Goal: Information Seeking & Learning: Find specific fact

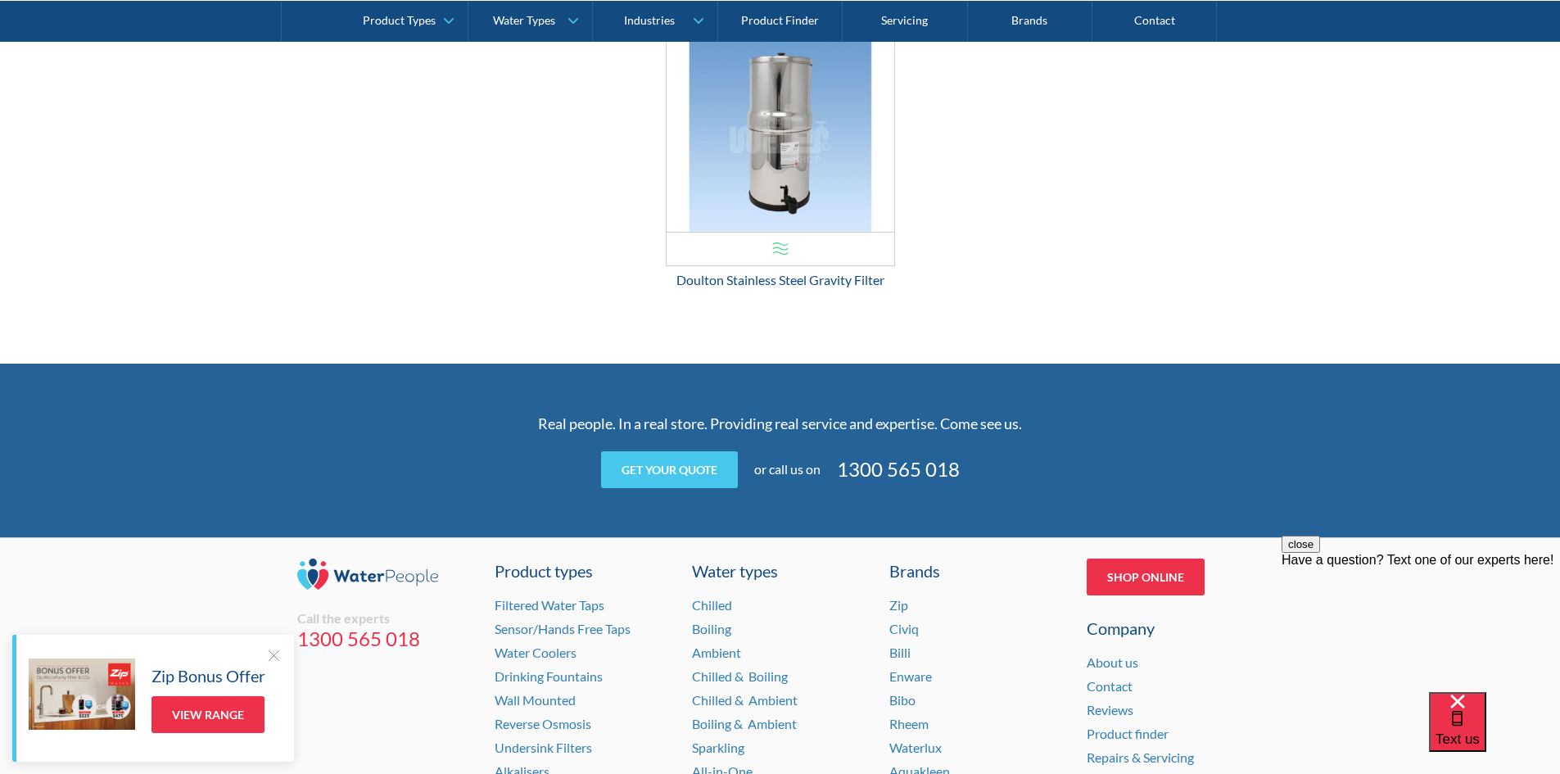
scroll to position [2723, 0]
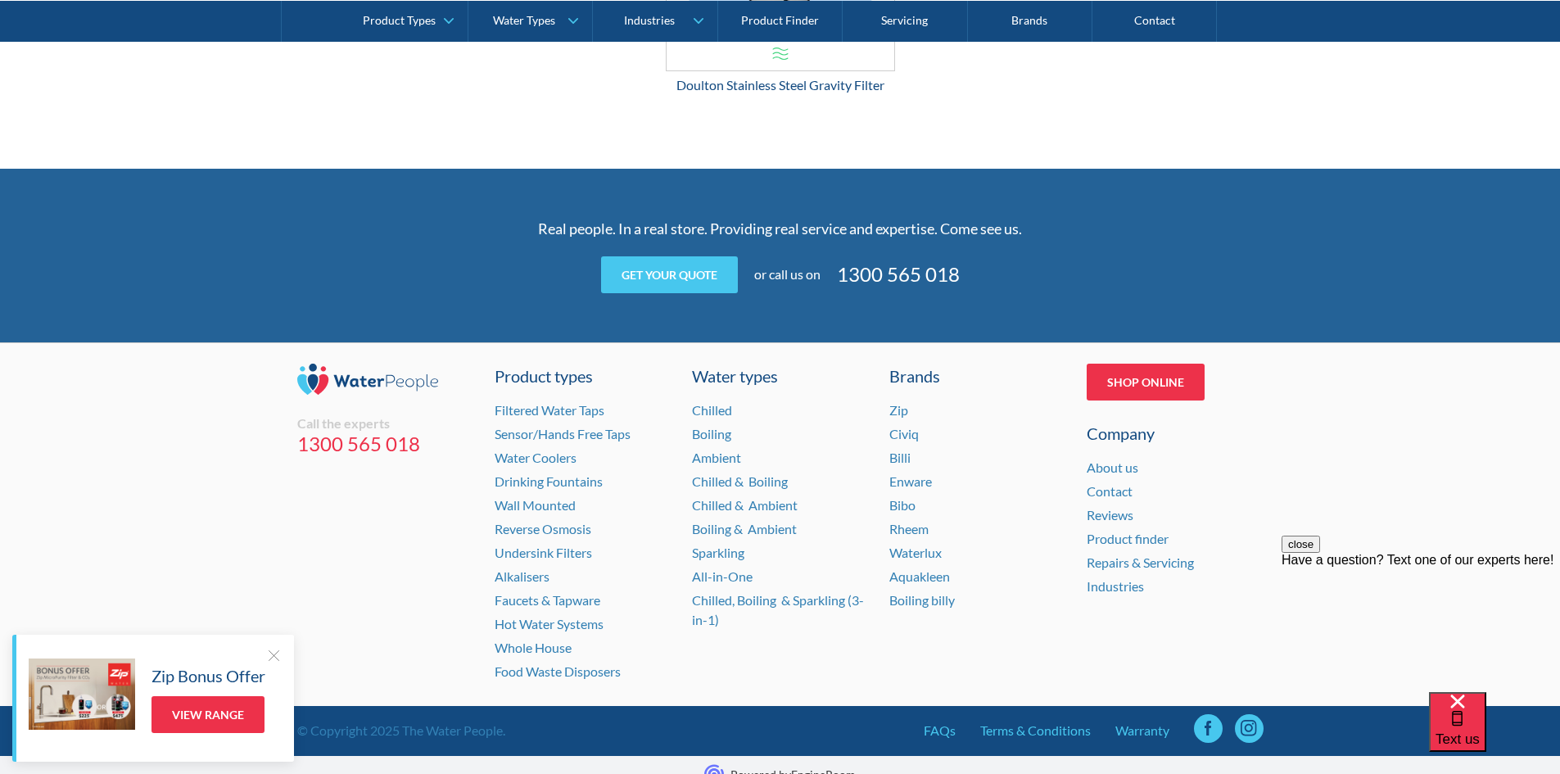
click at [1320, 553] on button "close" at bounding box center [1301, 544] width 38 height 17
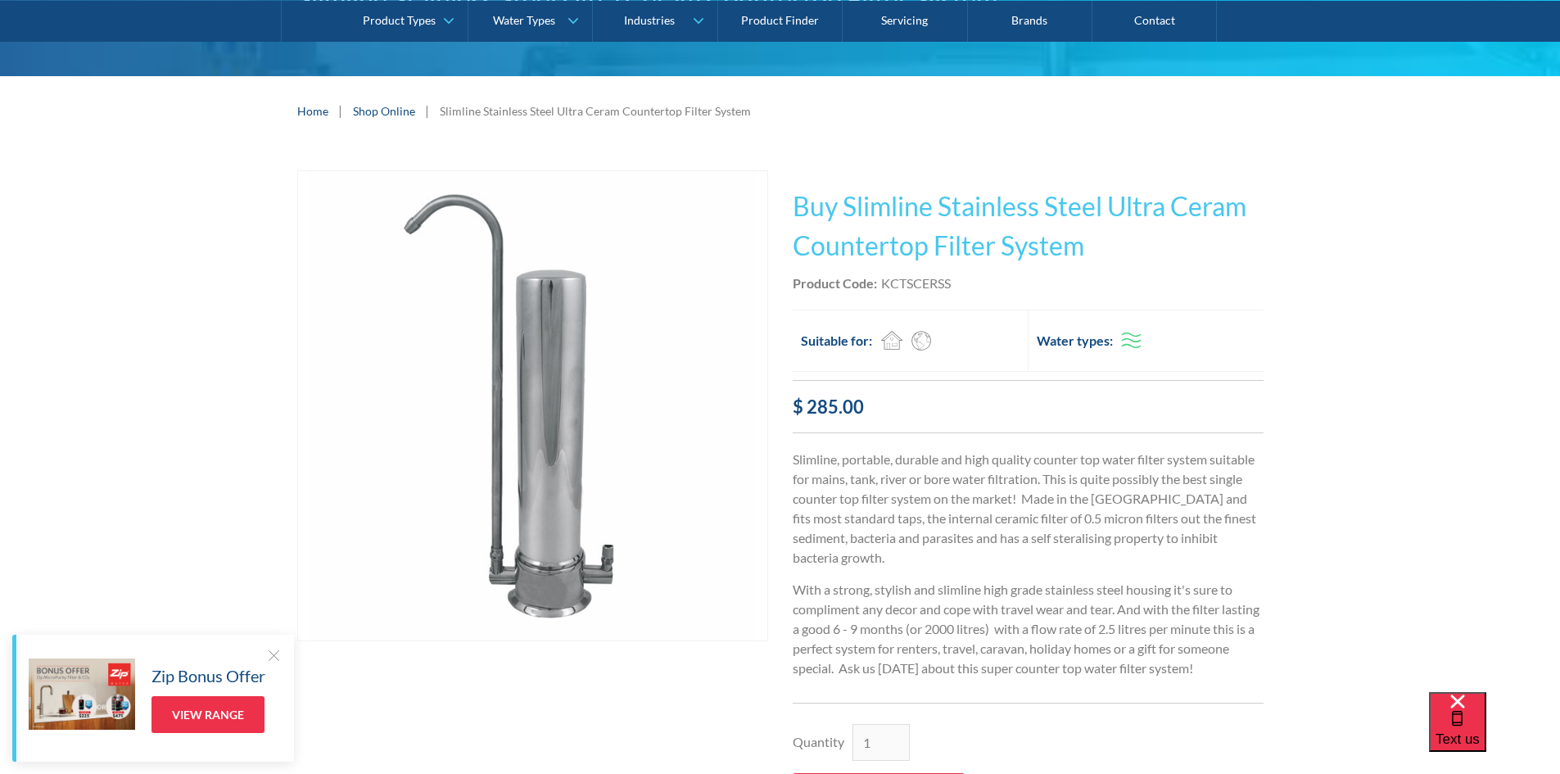
scroll to position [0, 0]
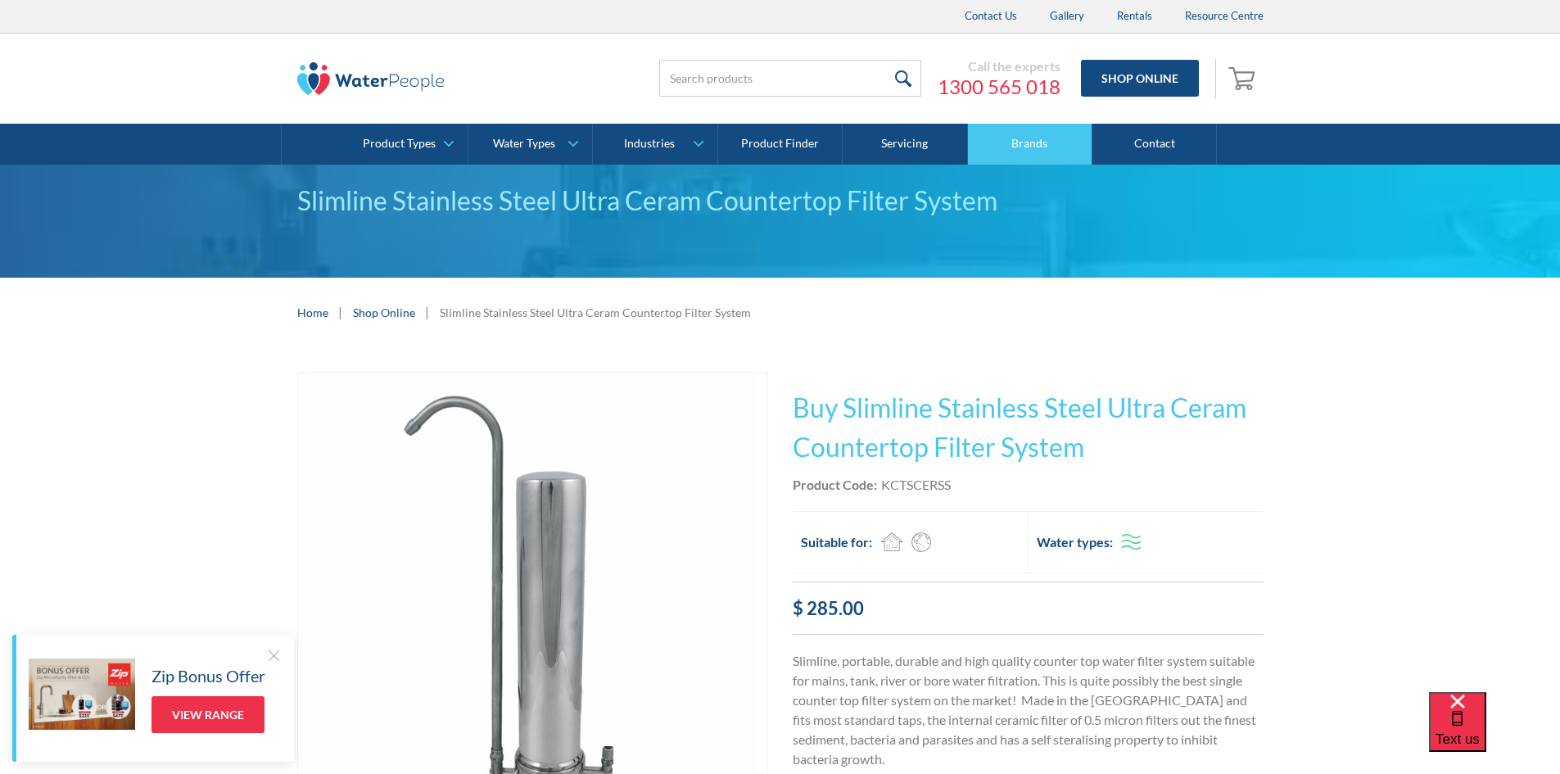
click at [1035, 140] on link "Brands" at bounding box center [1030, 144] width 124 height 41
click at [738, 84] on input "search" at bounding box center [790, 78] width 262 height 37
type input "ultraceram"
click at [886, 60] on input "submit" at bounding box center [903, 78] width 35 height 37
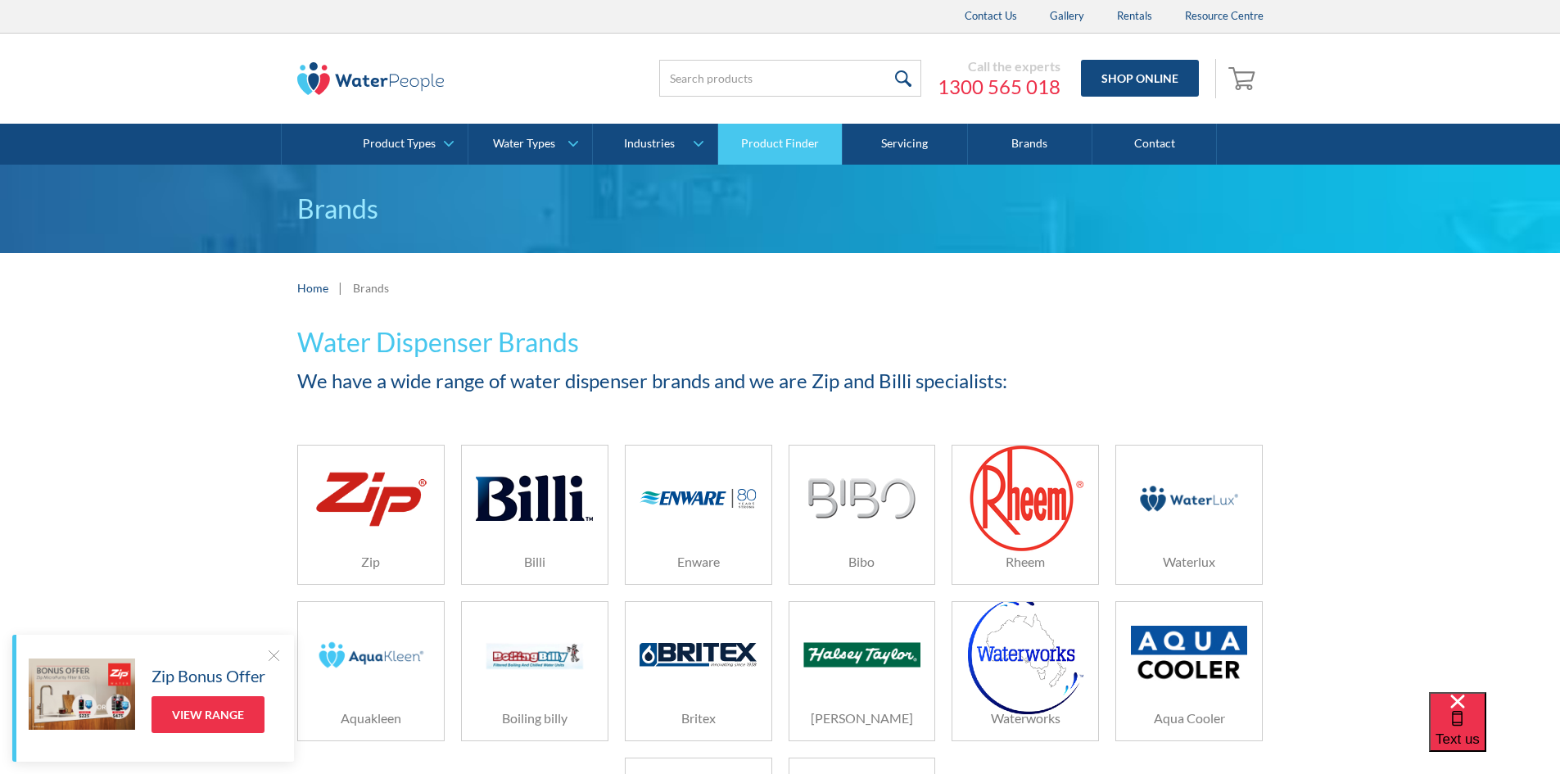
click at [787, 144] on link "Product Finder" at bounding box center [780, 144] width 124 height 41
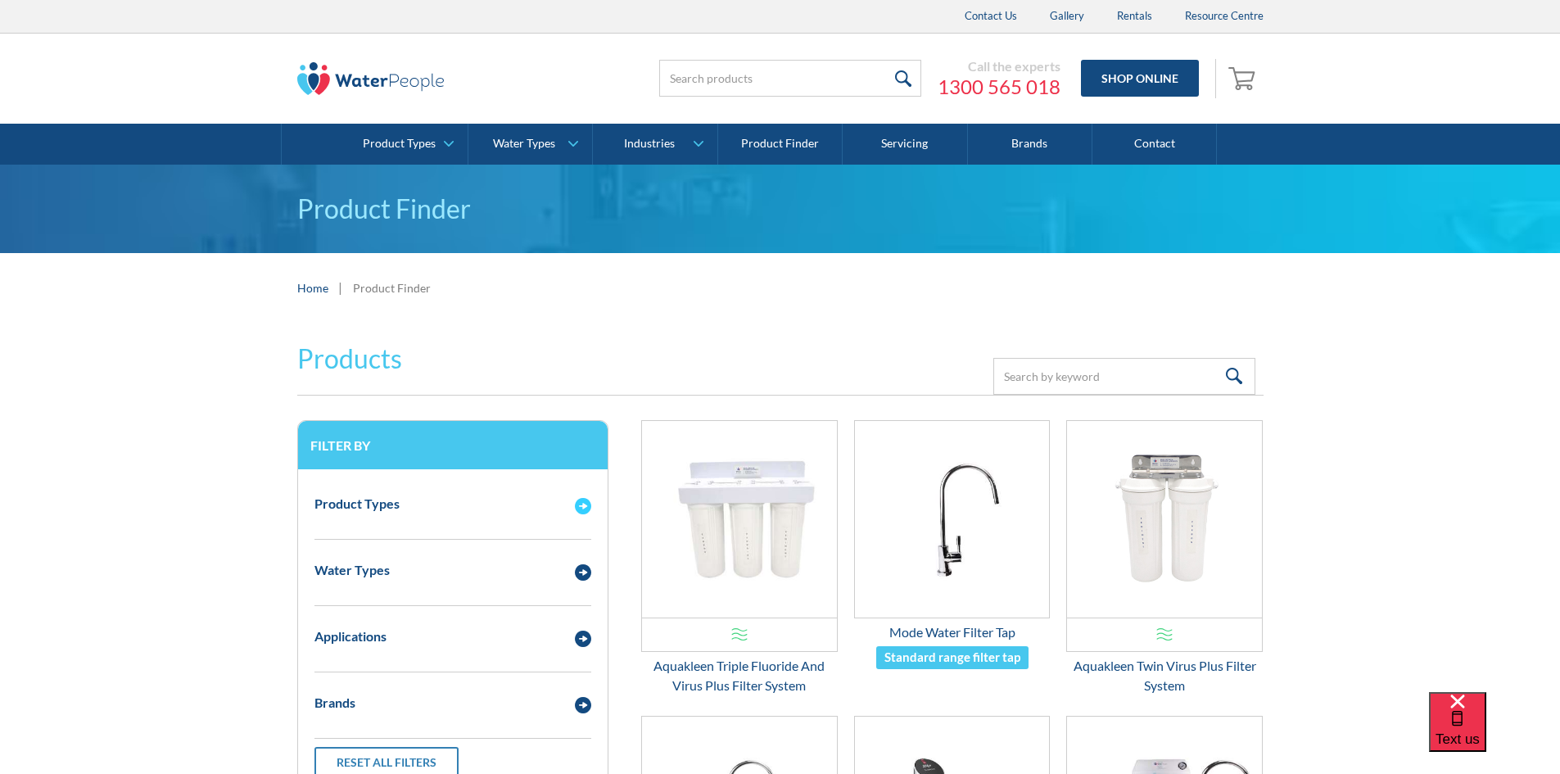
click at [581, 499] on img "Email Form 3" at bounding box center [583, 506] width 16 height 16
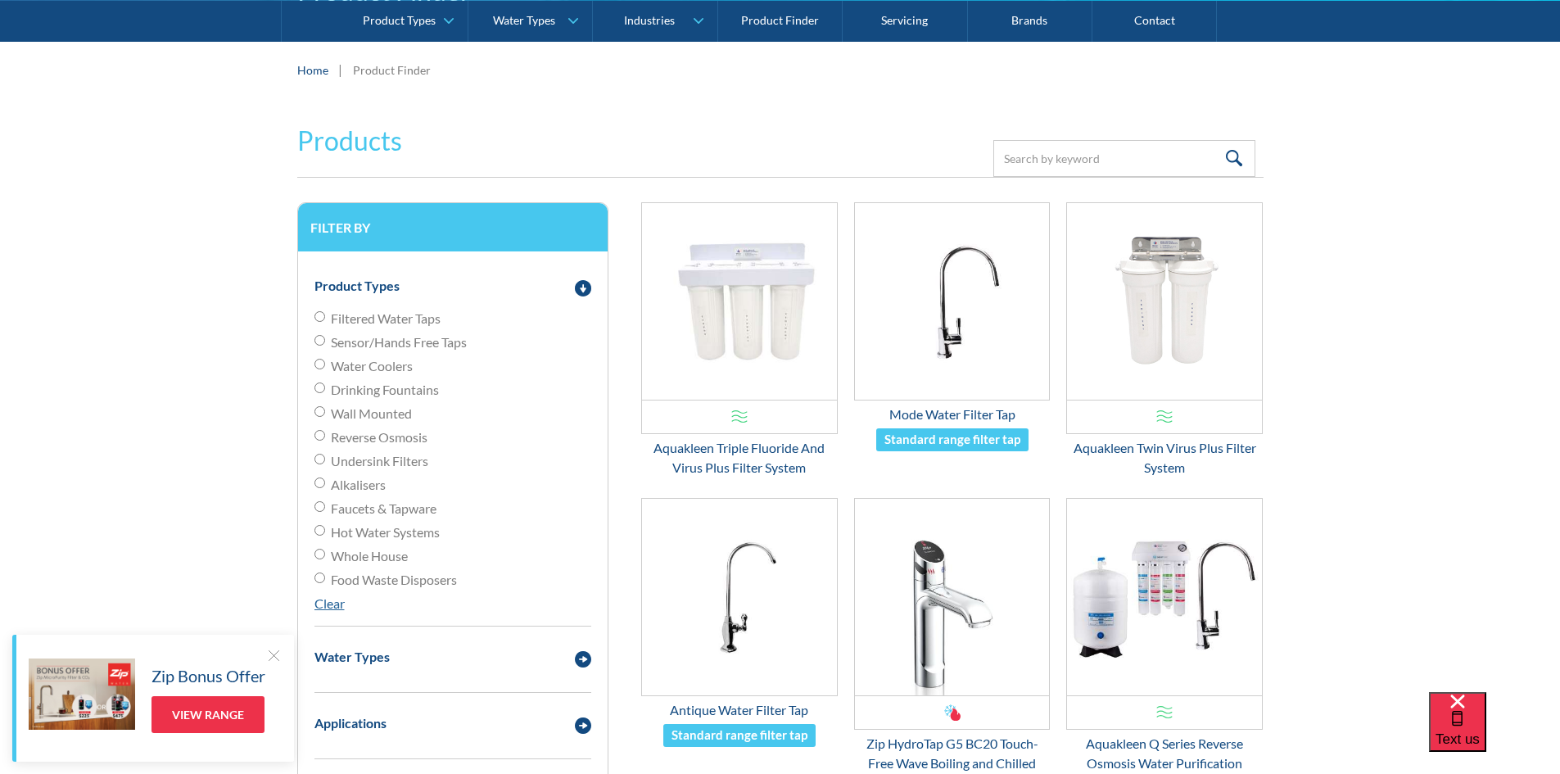
scroll to position [246, 0]
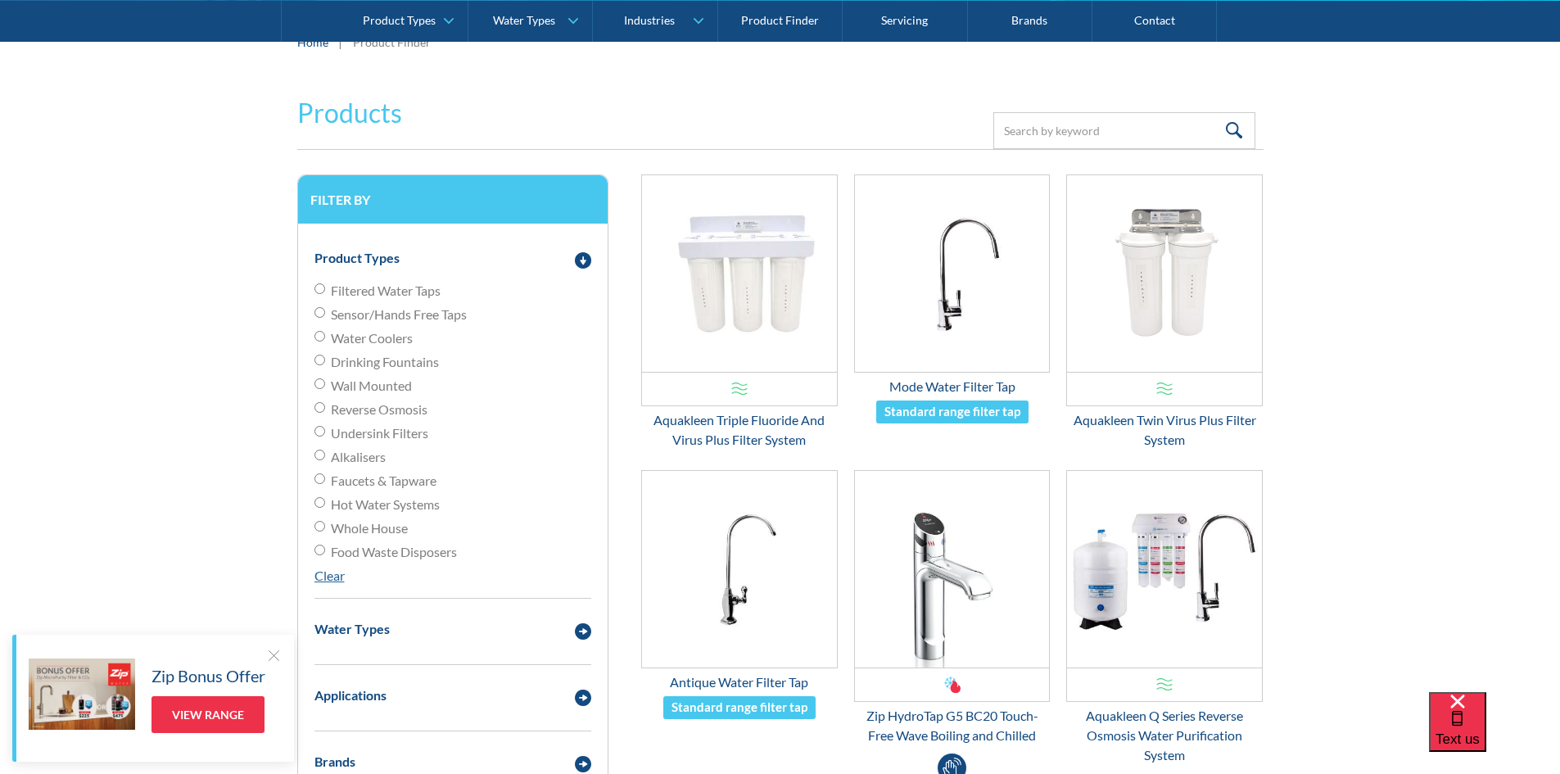
click at [425, 290] on span "Filtered Water Taps" at bounding box center [386, 291] width 110 height 20
click at [325, 290] on input "Filtered Water Taps" at bounding box center [319, 288] width 11 height 11
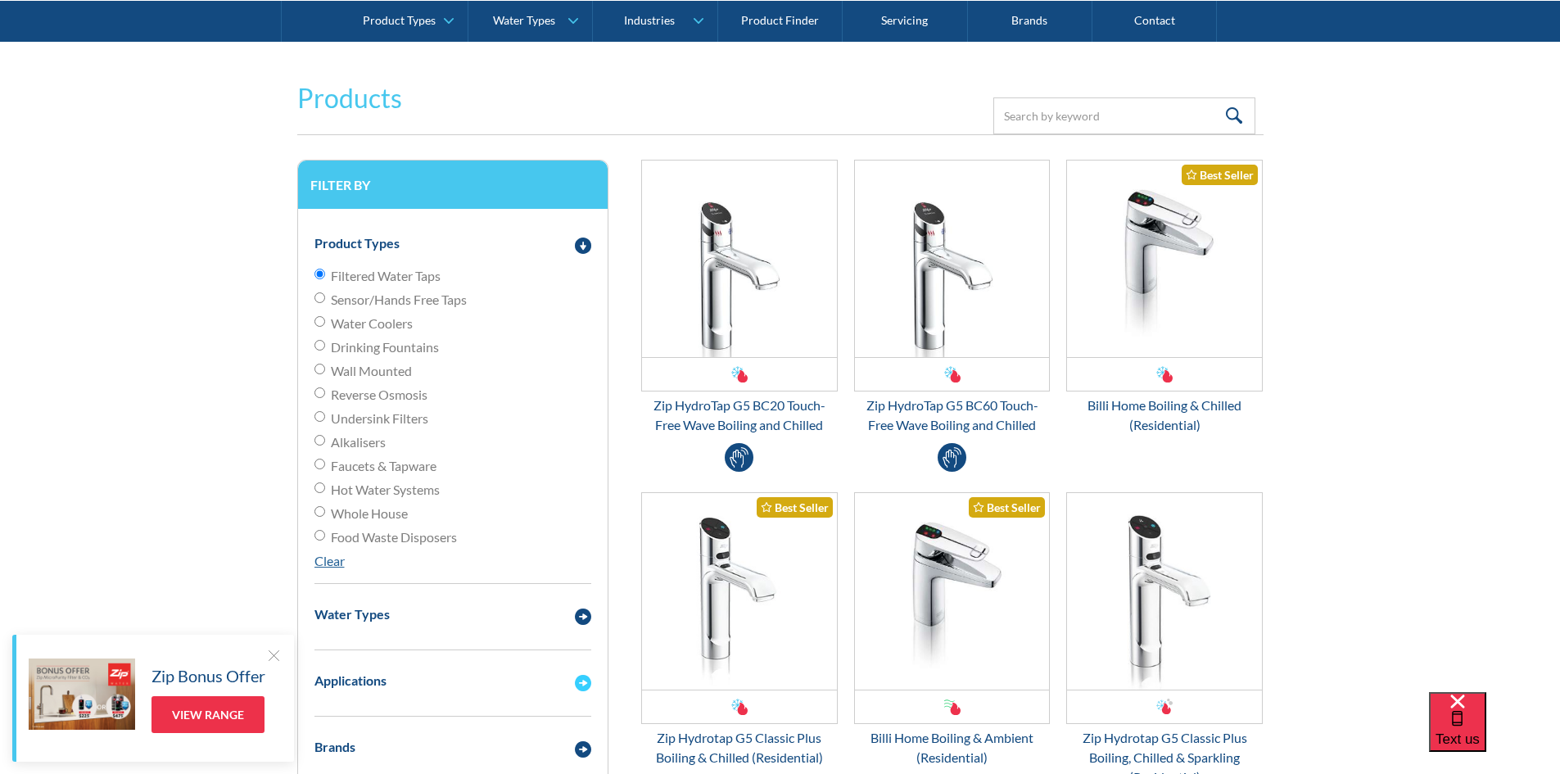
scroll to position [246, 0]
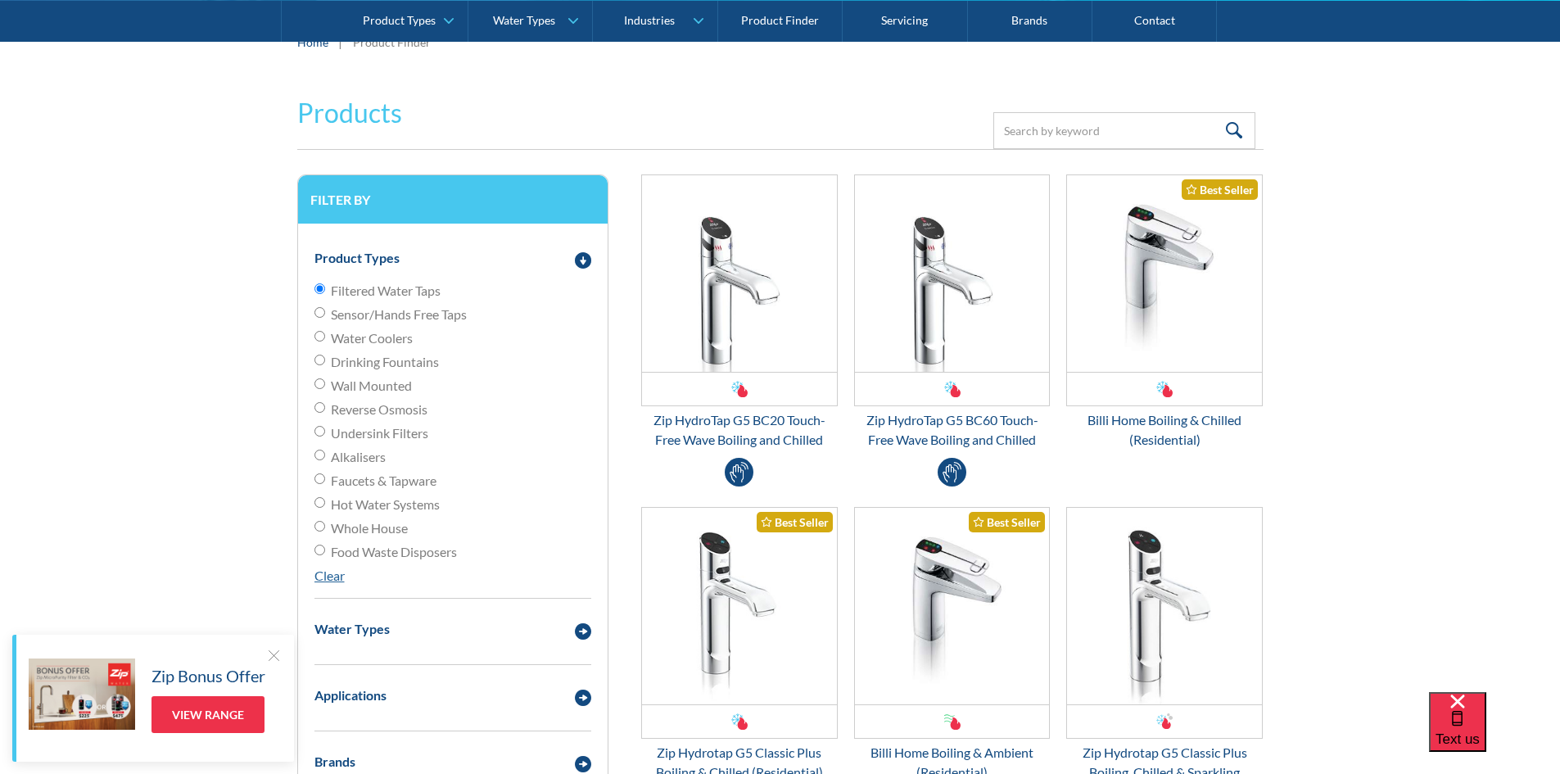
click at [332, 573] on link "Clear" at bounding box center [329, 576] width 30 height 16
radio input "false"
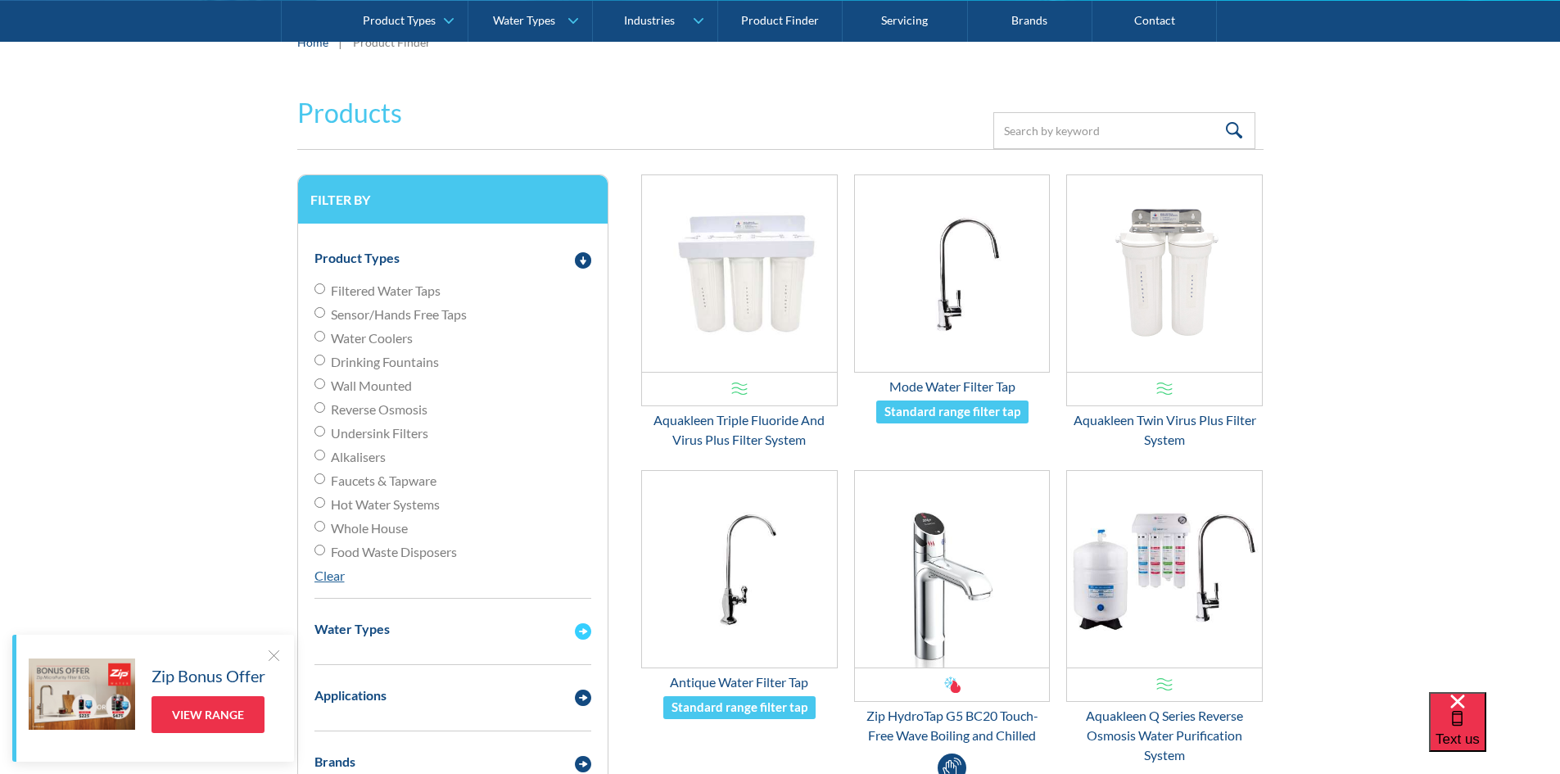
click at [571, 625] on div "Email Form 3" at bounding box center [583, 629] width 33 height 20
click at [581, 257] on img "Email Form 3" at bounding box center [583, 260] width 16 height 16
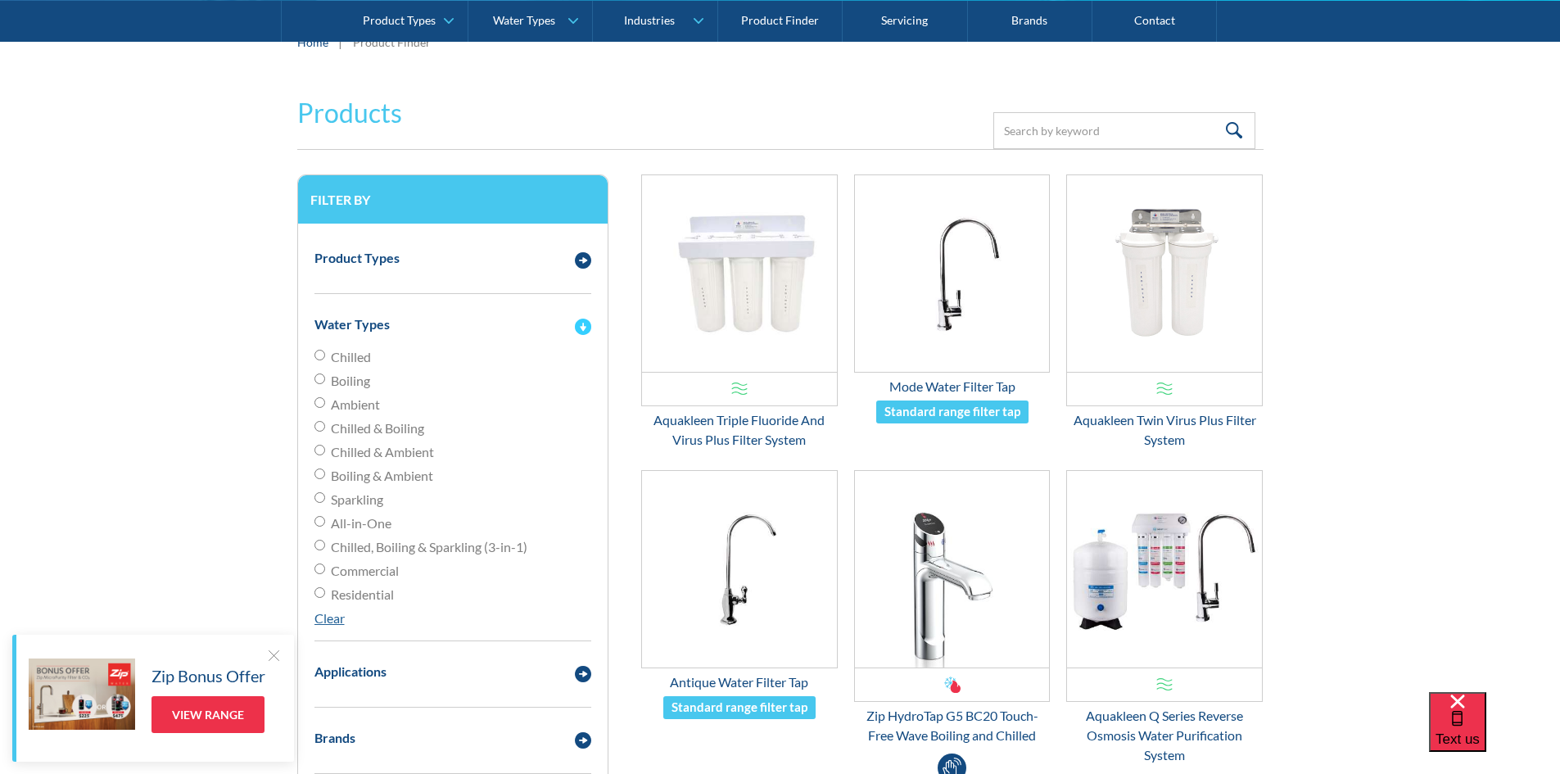
click at [586, 327] on img "Email Form 3" at bounding box center [583, 327] width 16 height 16
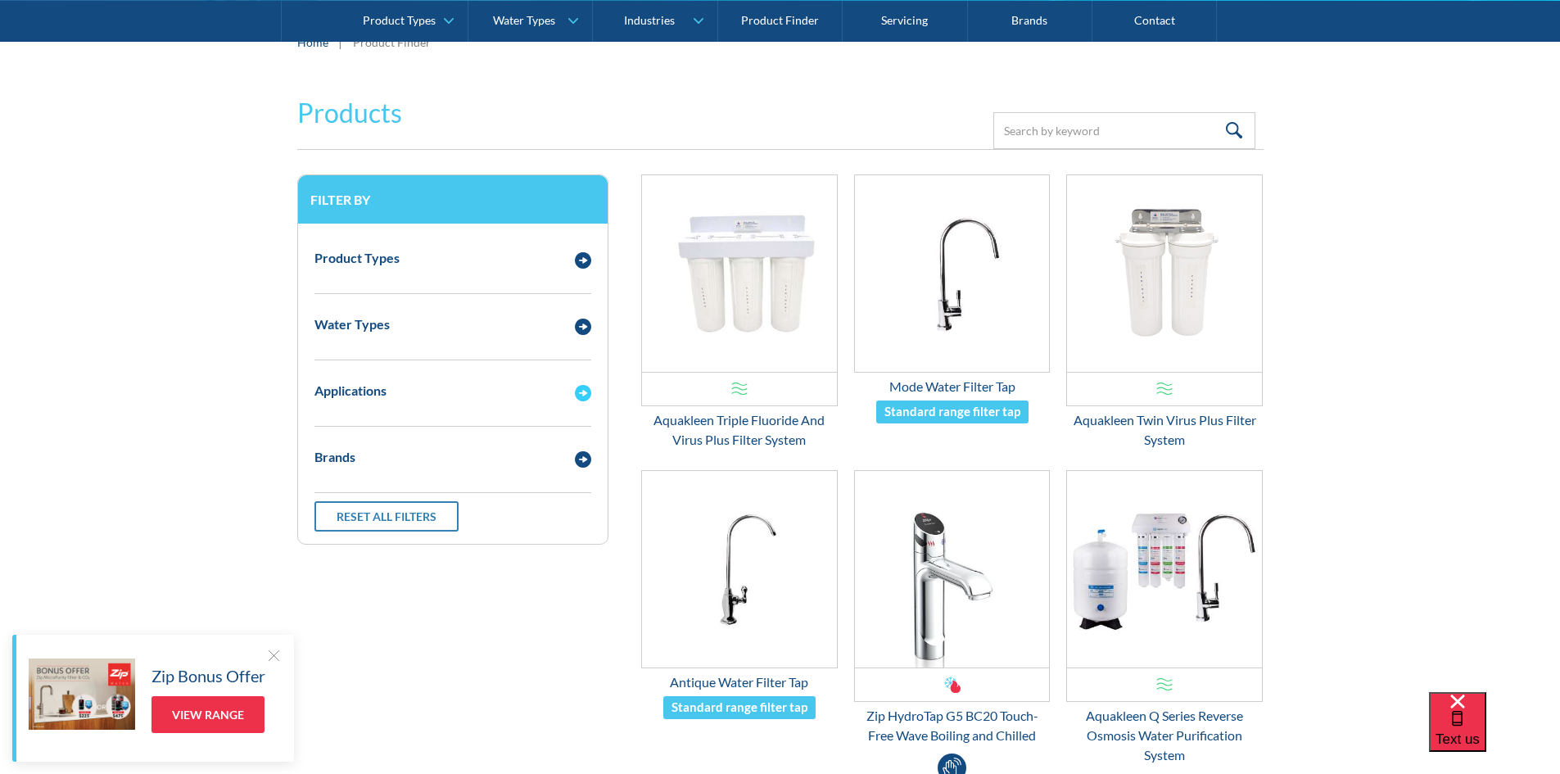
click at [581, 397] on img "Email Form 3" at bounding box center [583, 393] width 16 height 16
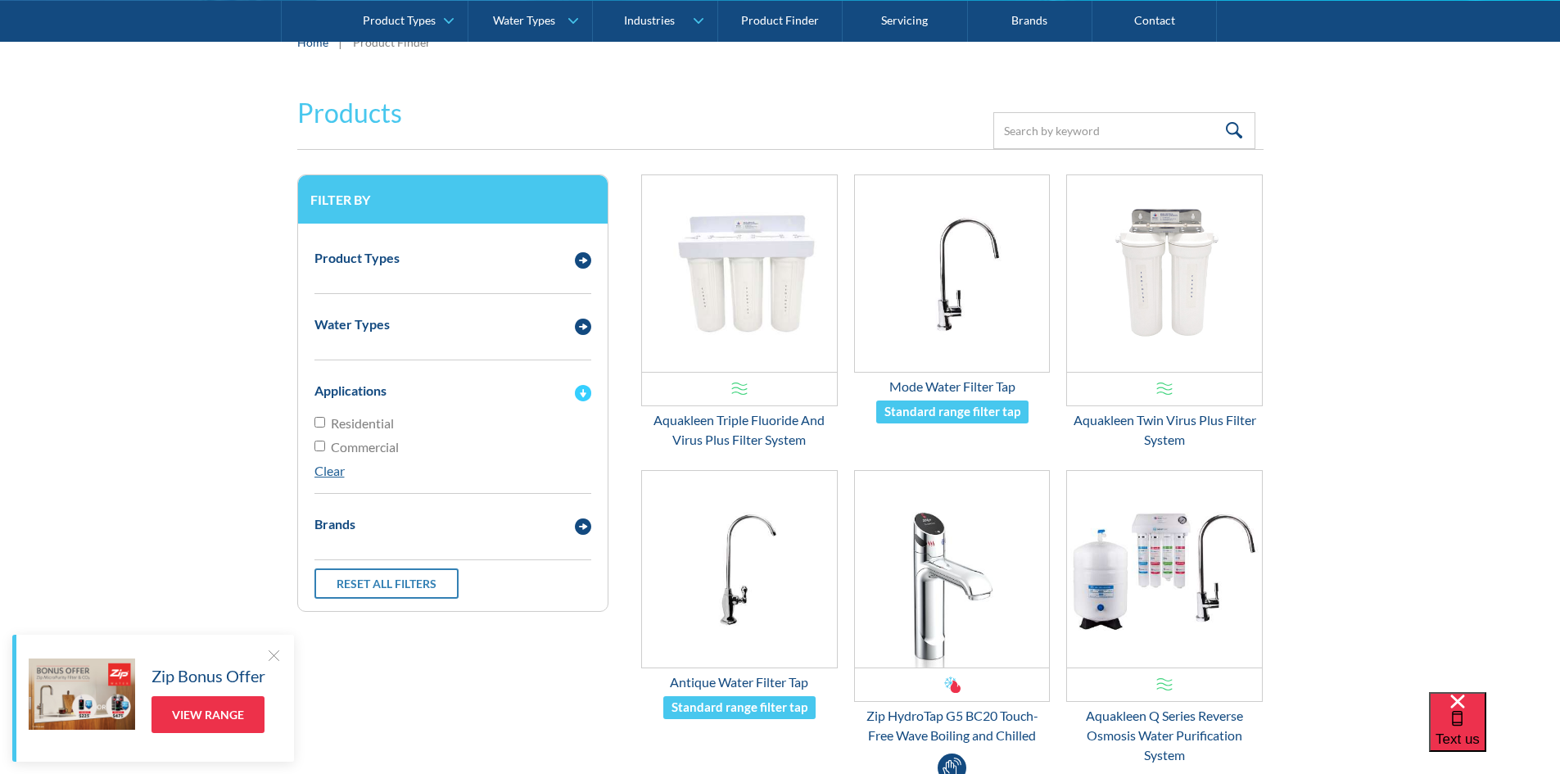
click at [581, 396] on img "Email Form 3" at bounding box center [583, 393] width 16 height 16
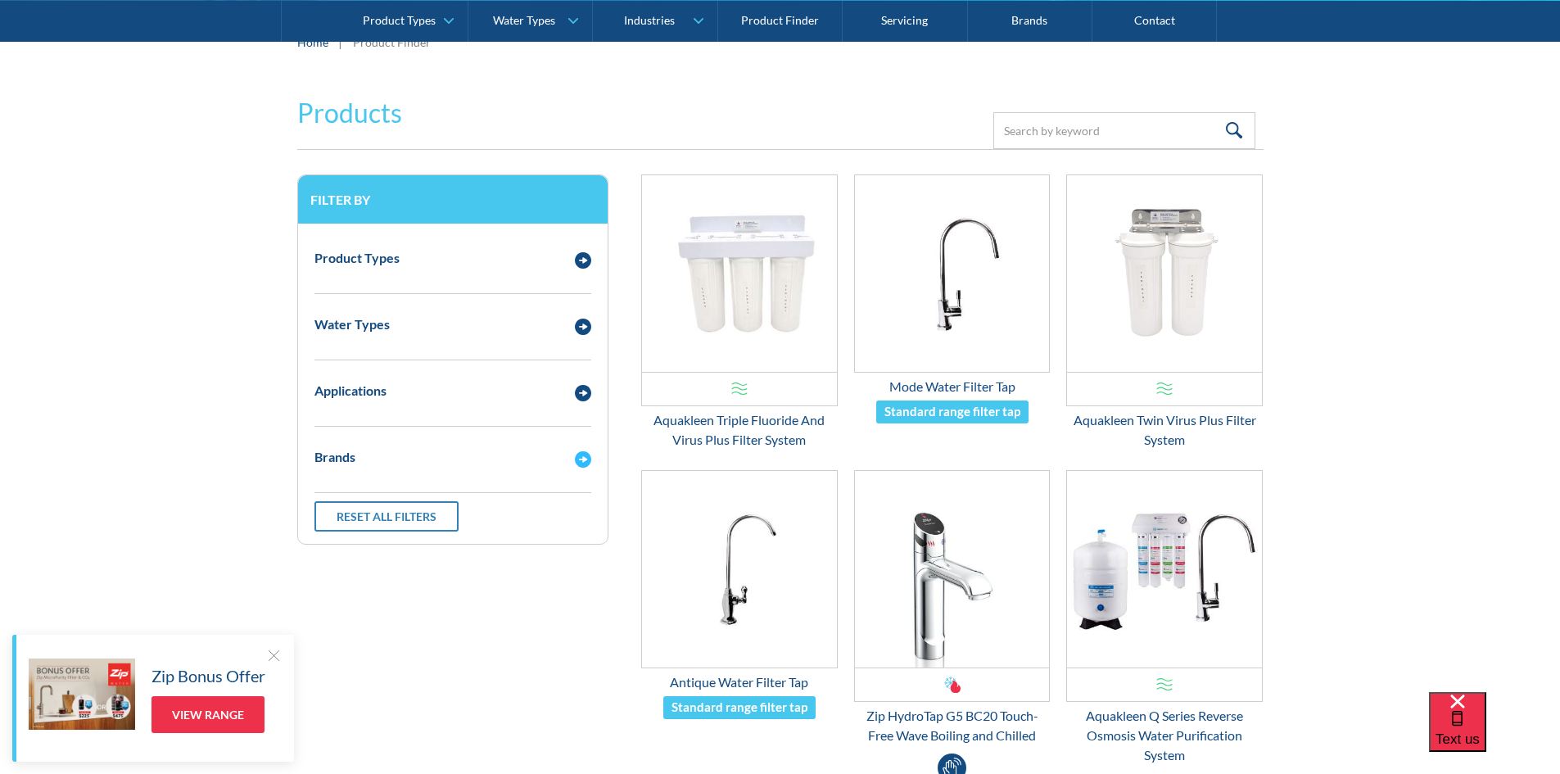
click at [577, 463] on img "Email Form 3" at bounding box center [583, 459] width 16 height 16
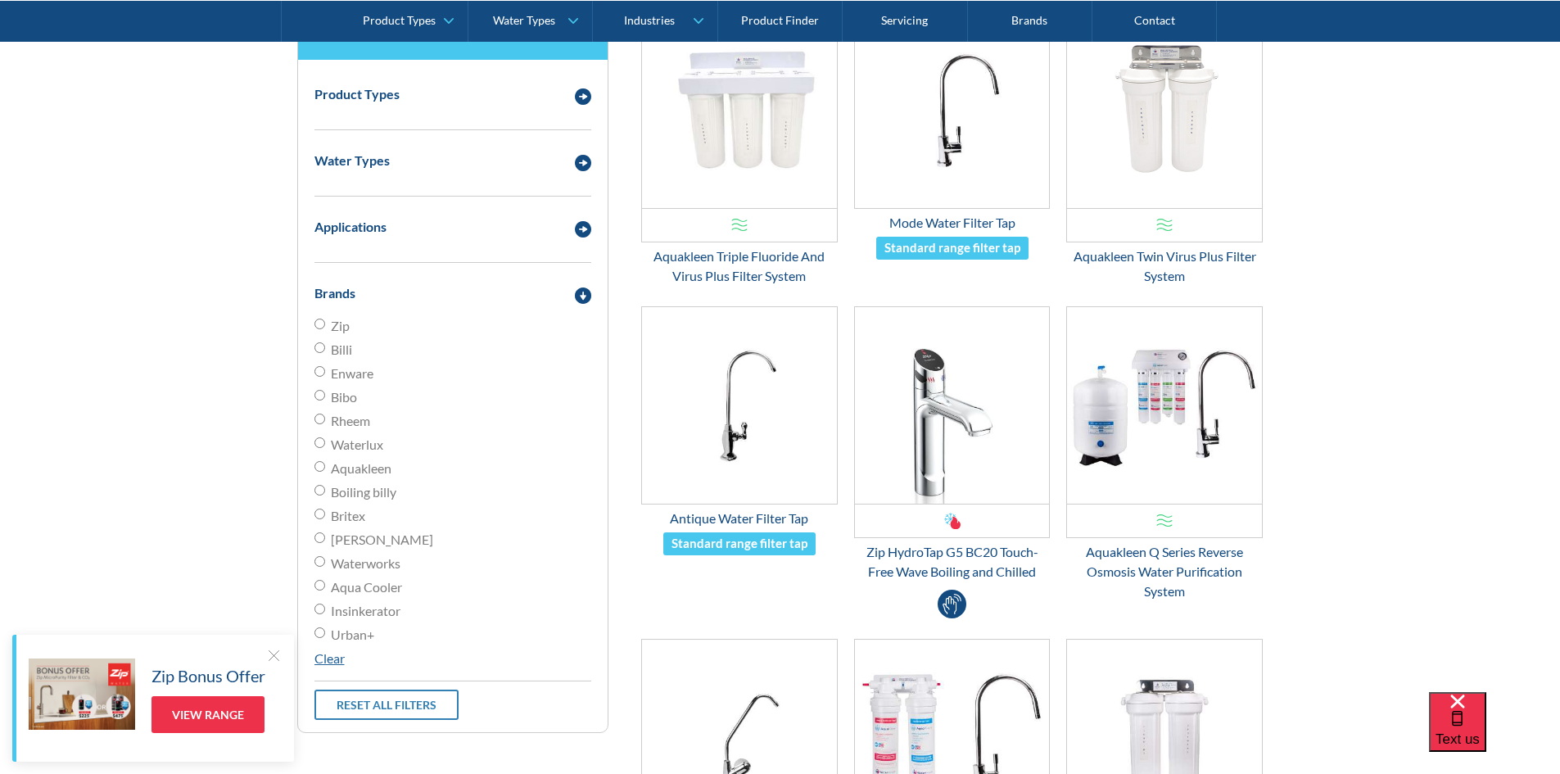
scroll to position [491, 0]
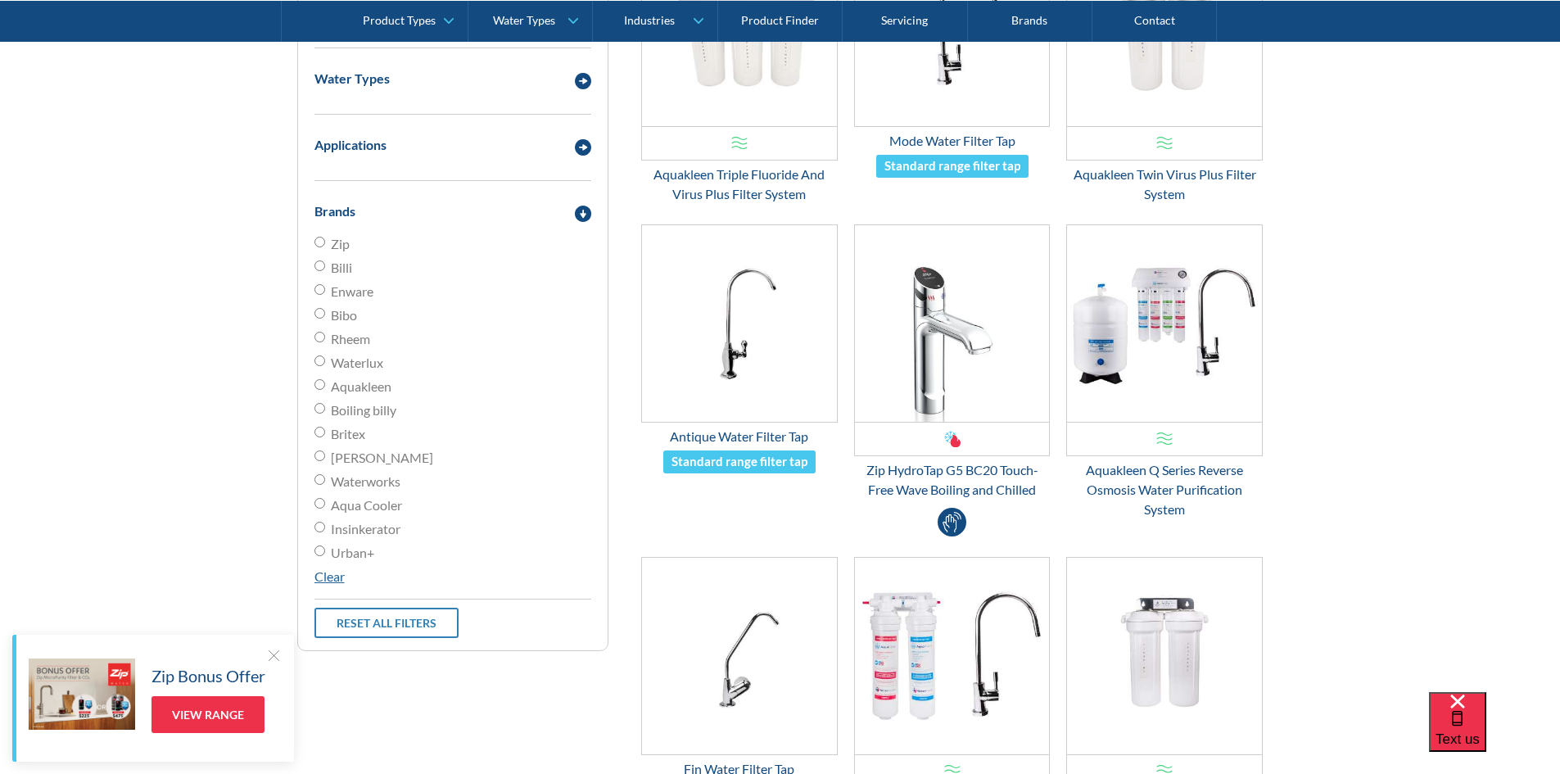
click at [330, 577] on link "Clear" at bounding box center [329, 576] width 30 height 16
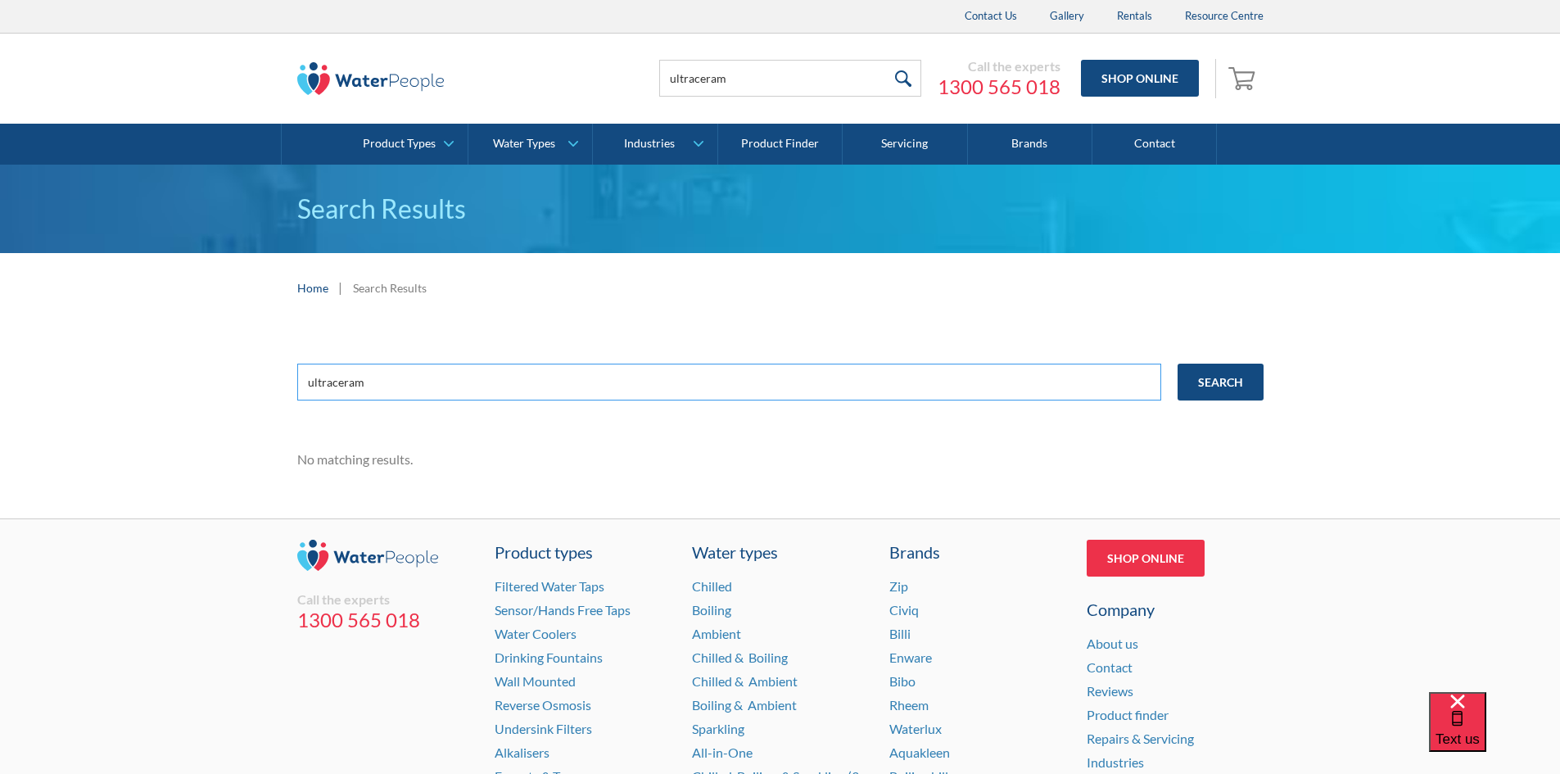
click at [334, 381] on input "ultraceram" at bounding box center [729, 382] width 864 height 37
click at [333, 381] on input "ultraceram" at bounding box center [729, 382] width 864 height 37
type input "ultra ceram"
click at [1218, 374] on input "Search" at bounding box center [1221, 382] width 86 height 37
